Goal: Use online tool/utility: Utilize a website feature to perform a specific function

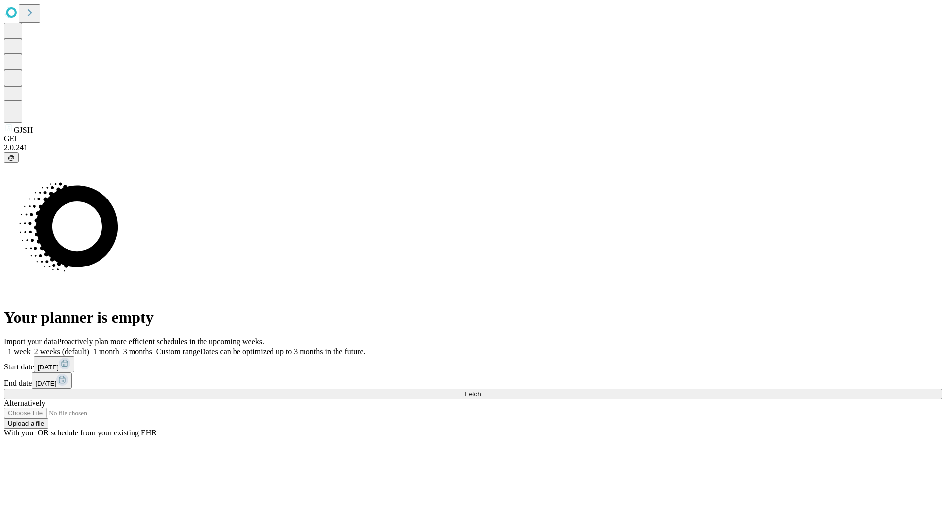
click at [481, 390] on span "Fetch" at bounding box center [473, 393] width 16 height 7
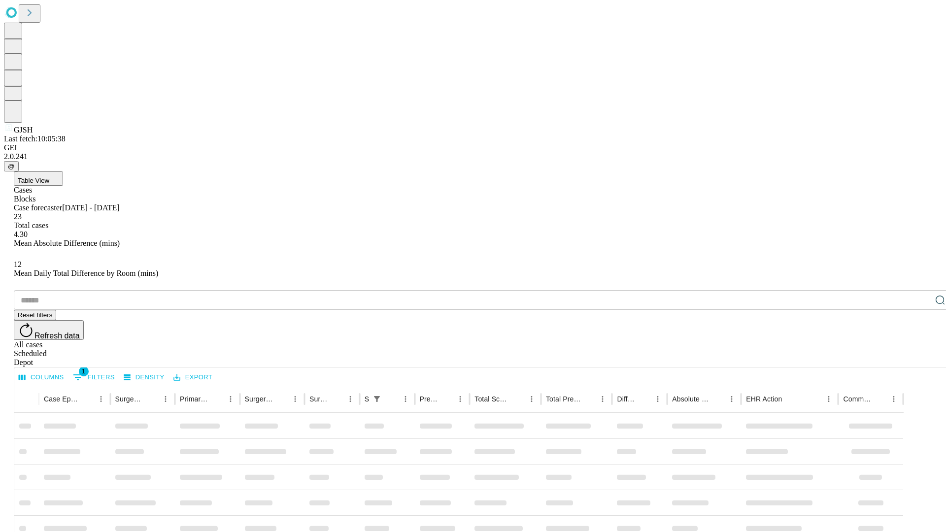
click at [49, 177] on span "Table View" at bounding box center [34, 180] width 32 height 7
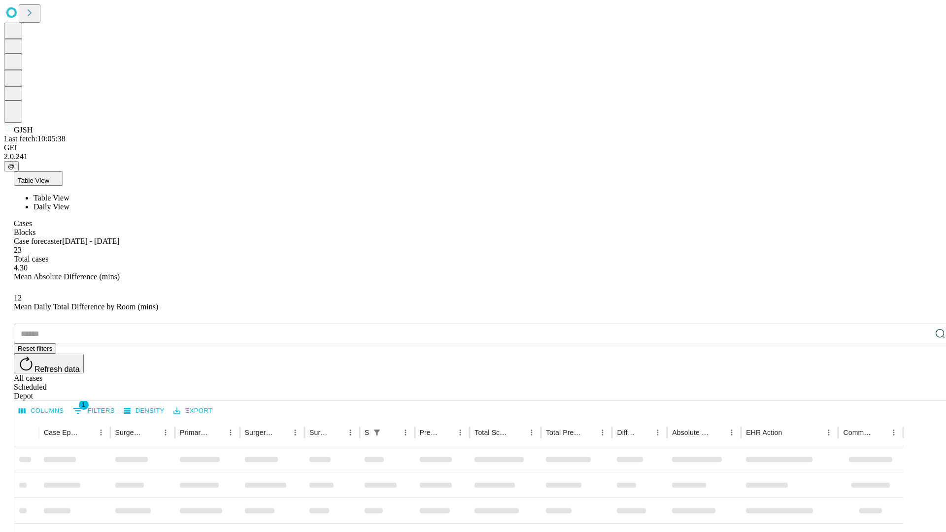
click at [69, 203] on span "Daily View" at bounding box center [52, 207] width 36 height 8
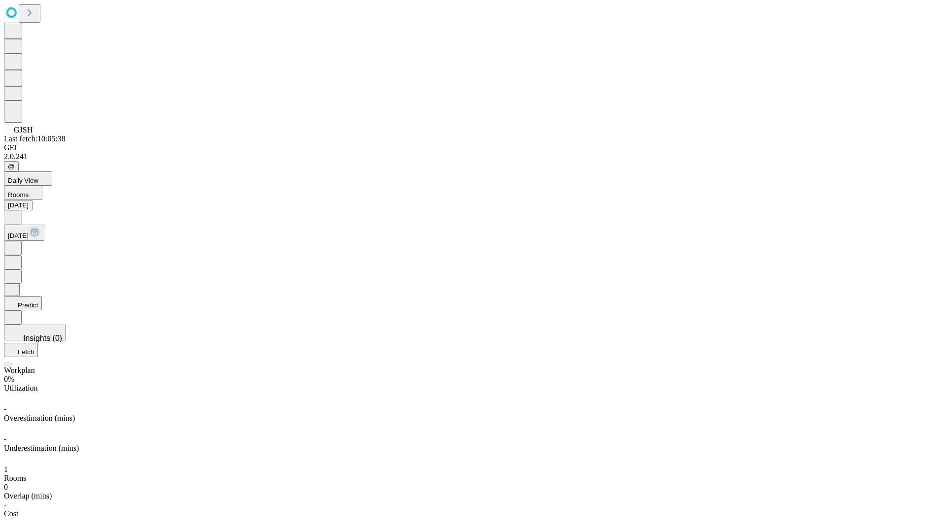
click at [42, 296] on button "Predict" at bounding box center [23, 303] width 38 height 14
